Goal: Information Seeking & Learning: Learn about a topic

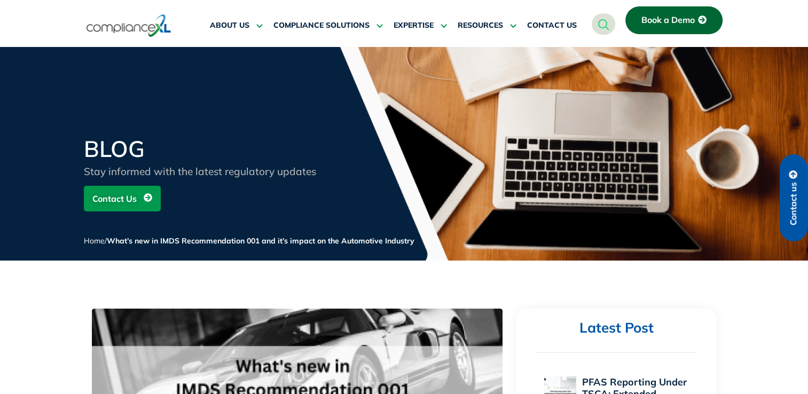
scroll to position [345, 0]
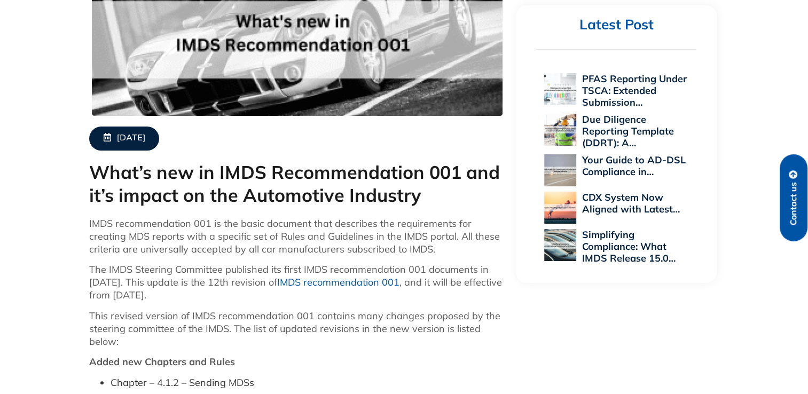
click at [358, 284] on link "IMDS recommendation 001" at bounding box center [338, 282] width 122 height 12
